Goal: Task Accomplishment & Management: Manage account settings

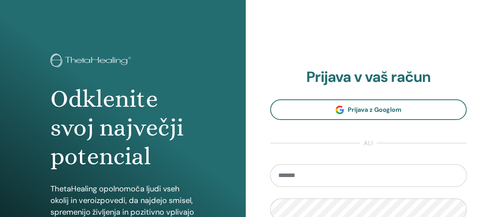
click at [299, 175] on input "email" at bounding box center [368, 175] width 197 height 23
type input "**********"
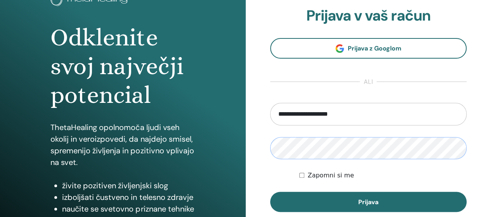
scroll to position [78, 0]
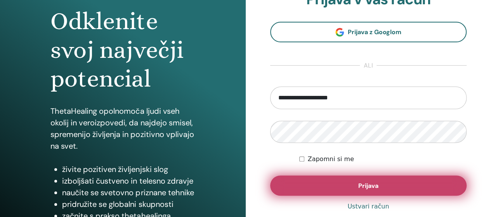
click at [369, 184] on font "Prijava" at bounding box center [368, 186] width 20 height 8
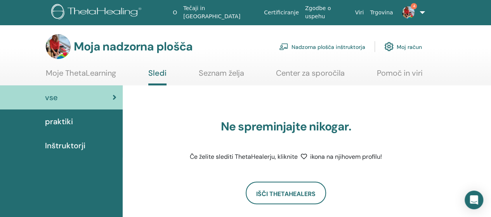
click at [306, 48] on font "Nadzorna plošča inštruktorja" at bounding box center [328, 46] width 74 height 7
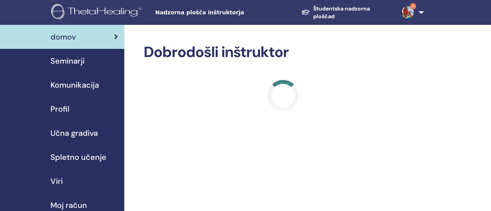
click at [68, 66] on link "Seminarji" at bounding box center [62, 61] width 124 height 24
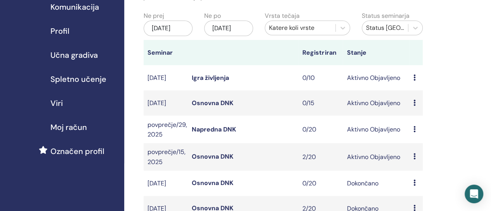
scroll to position [116, 0]
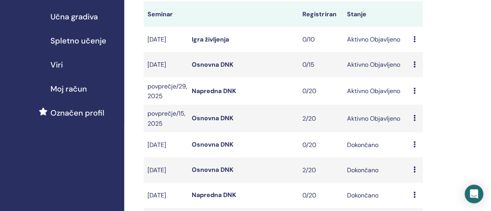
click at [212, 95] on font "Napredna DNK" at bounding box center [214, 91] width 44 height 8
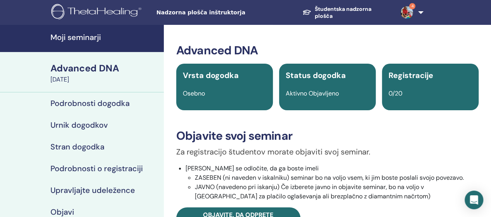
click at [103, 100] on h4 "Podrobnosti dogodka" at bounding box center [89, 103] width 79 height 9
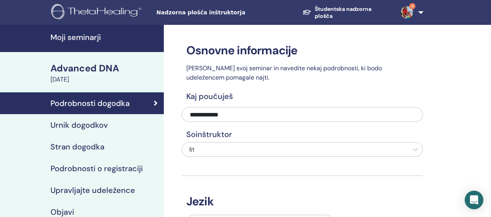
click at [92, 149] on h4 "Stran dogodka" at bounding box center [77, 146] width 54 height 9
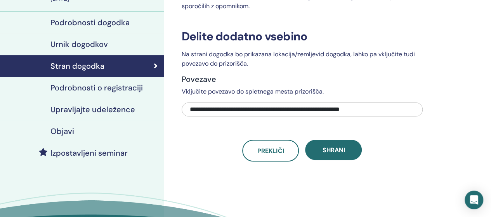
scroll to position [78, 0]
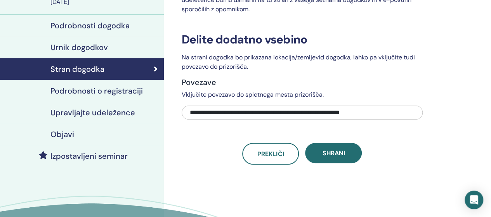
click at [96, 91] on h4 "Podrobnosti o registraciji" at bounding box center [96, 90] width 92 height 9
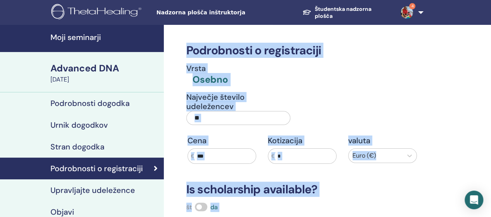
click at [92, 35] on h4 "Moji seminarji" at bounding box center [104, 37] width 109 height 9
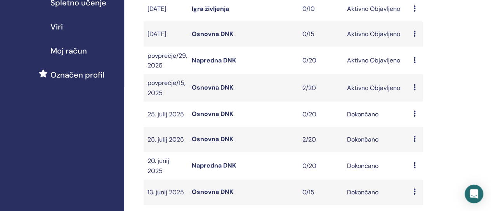
scroll to position [155, 0]
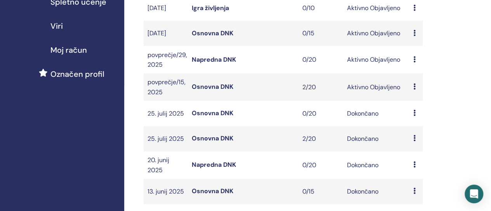
click at [202, 64] on font "Napredna DNK" at bounding box center [214, 59] width 44 height 8
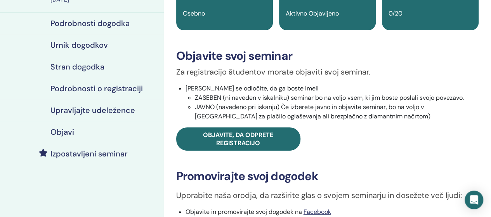
scroll to position [194, 0]
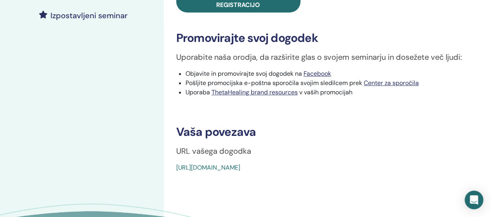
drag, startPoint x: 359, startPoint y: 191, endPoint x: 217, endPoint y: 216, distance: 143.9
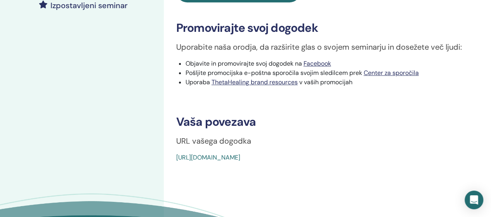
drag, startPoint x: 175, startPoint y: 154, endPoint x: 361, endPoint y: 148, distance: 186.7
copy link "[URL][DOMAIN_NAME]"
